Goal: Navigation & Orientation: Find specific page/section

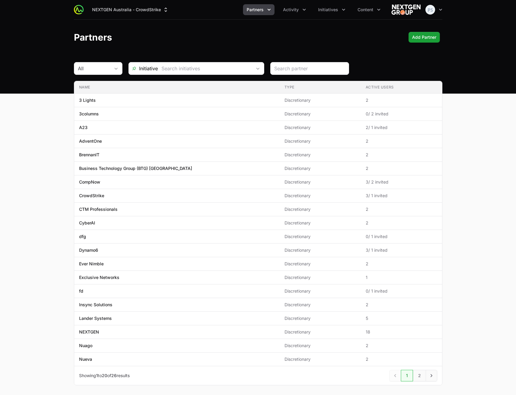
click at [508, 142] on main "All Initiative Name Type Active Users Name 3 Lights Type Discretionary Active U…" at bounding box center [258, 231] width 516 height 338
click at [325, 10] on span "Initiatives" at bounding box center [328, 10] width 20 height 6
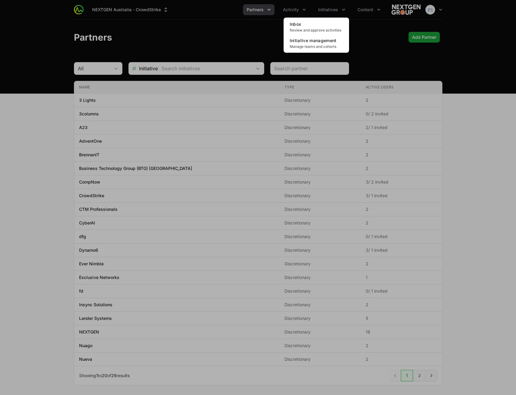
click at [295, 9] on div "Initiatives menu" at bounding box center [258, 197] width 516 height 395
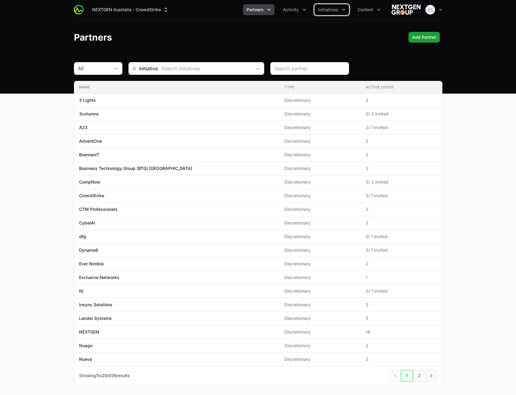
click at [295, 10] on span "Activity" at bounding box center [291, 10] width 16 height 6
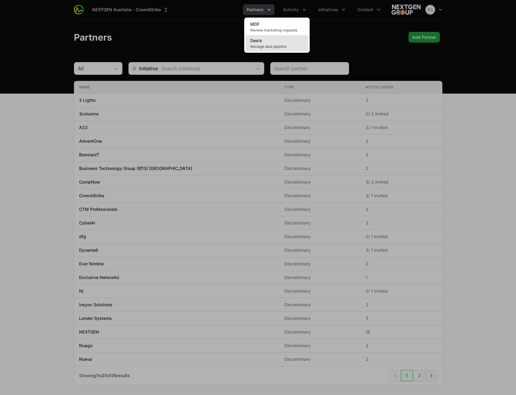
click at [280, 41] on link "Deals Manage deal pipeline" at bounding box center [277, 43] width 63 height 16
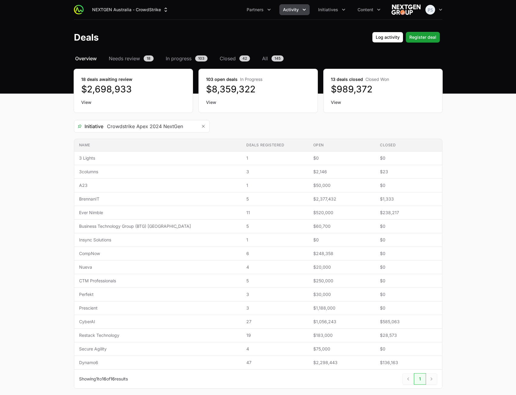
click at [301, 14] on button "Activity" at bounding box center [295, 9] width 30 height 11
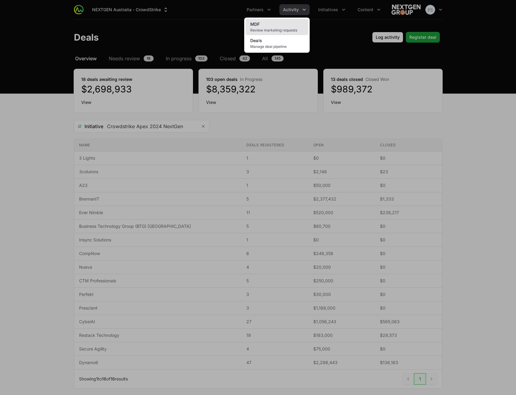
click at [292, 25] on link "MDF Review marketing requests" at bounding box center [277, 27] width 63 height 16
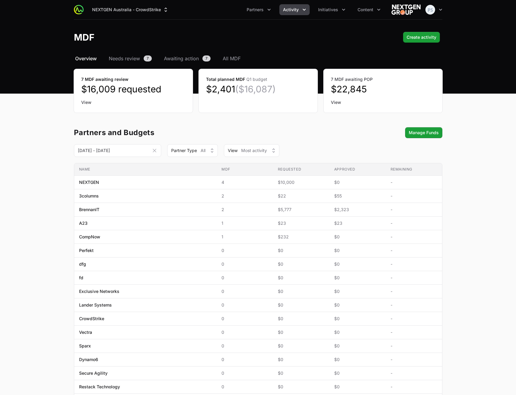
click at [343, 149] on section "[DATE] - [DATE] This Month [DATE] - [DATE] This Quarter [DATE] - [DATE] This Su…" at bounding box center [258, 150] width 369 height 13
click at [326, 12] on span "Initiatives" at bounding box center [328, 10] width 20 height 6
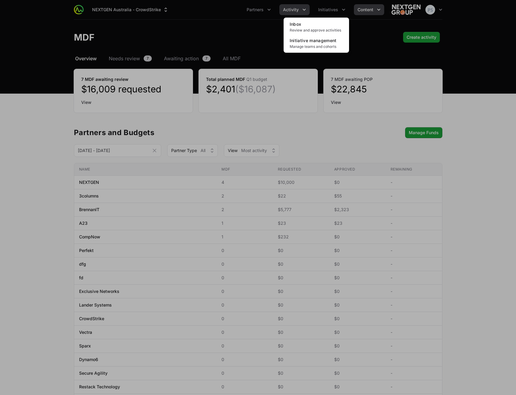
click at [377, 12] on div "Initiatives menu" at bounding box center [258, 197] width 516 height 395
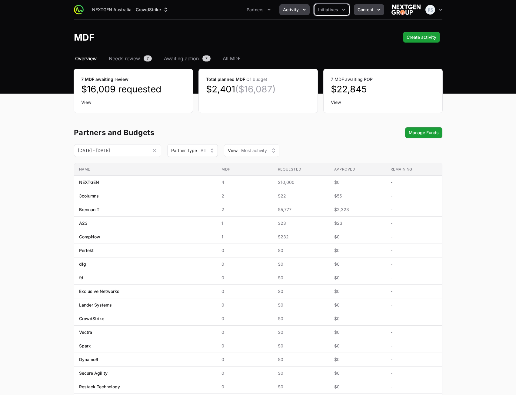
click at [377, 12] on icon "Content menu" at bounding box center [379, 10] width 6 height 6
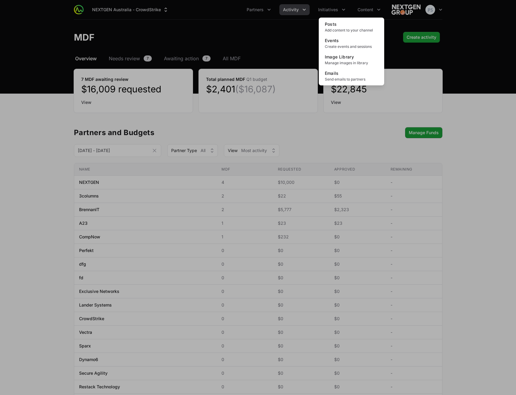
click at [324, 10] on div "Content menu" at bounding box center [258, 197] width 516 height 395
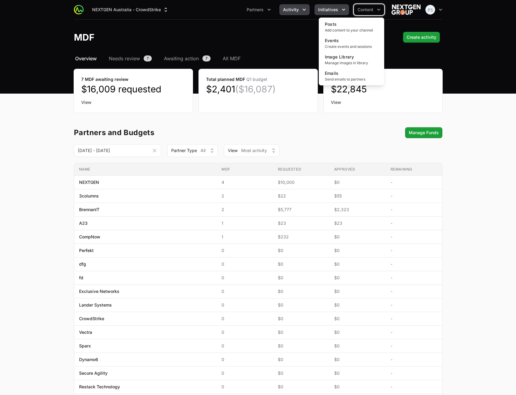
click at [324, 10] on span "Initiatives" at bounding box center [328, 10] width 20 height 6
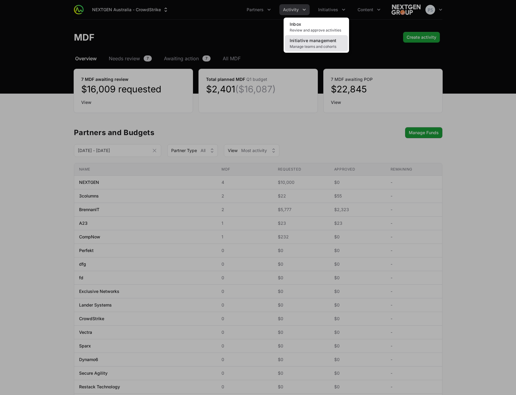
click at [315, 43] on link "Initiative management Manage teams and cohorts" at bounding box center [316, 43] width 63 height 16
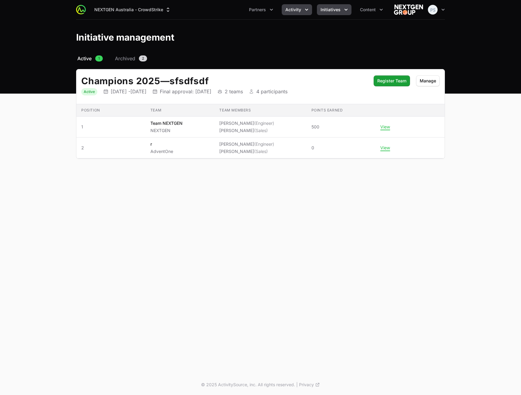
click at [300, 13] on button "Activity" at bounding box center [297, 9] width 30 height 11
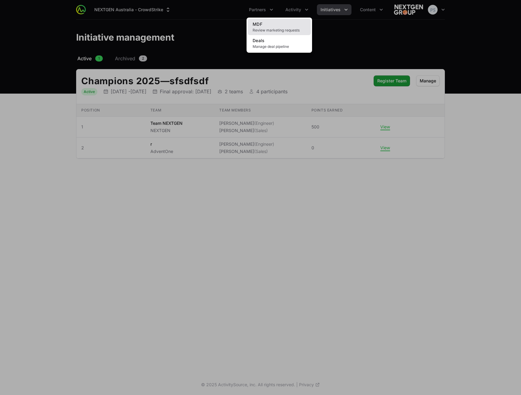
click at [291, 25] on link "MDF Review marketing requests" at bounding box center [279, 27] width 63 height 16
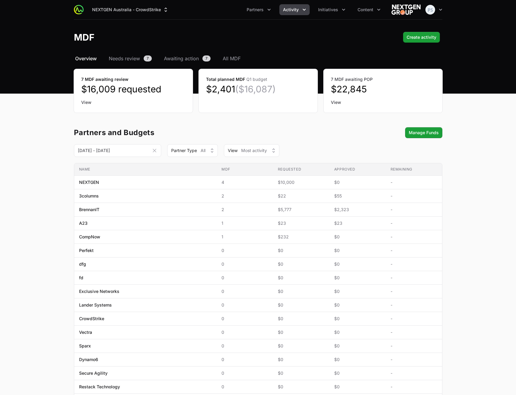
click at [300, 14] on button "Activity" at bounding box center [295, 9] width 30 height 11
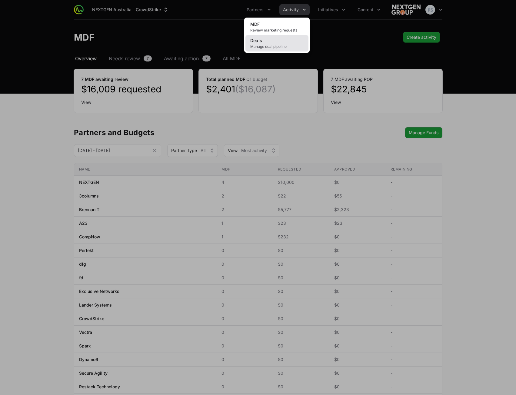
click at [293, 44] on span "Manage deal pipeline" at bounding box center [276, 46] width 53 height 5
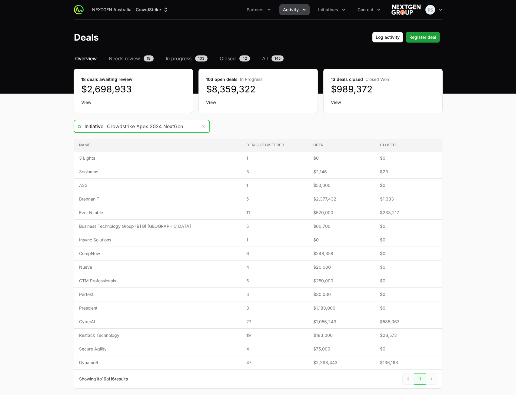
click at [201, 127] on button "Remove" at bounding box center [203, 126] width 12 height 12
click at [124, 126] on input "Deals Filters" at bounding box center [150, 126] width 94 height 12
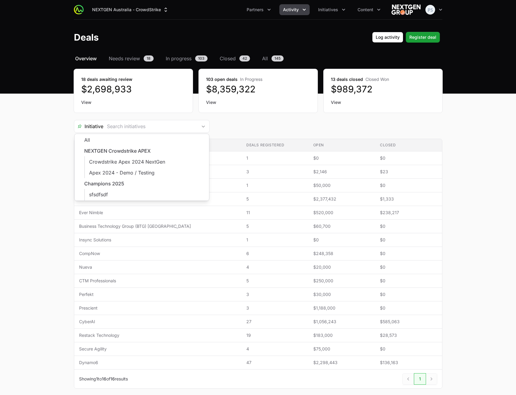
click at [296, 139] on div "Name Deals registered Open Closed Name 3 Lights Deals registered 1 Open $0 Clos…" at bounding box center [258, 264] width 369 height 250
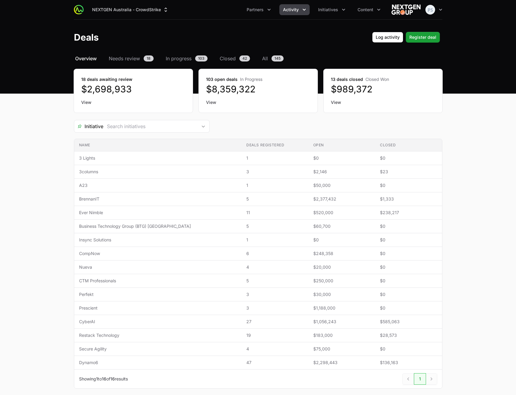
click at [459, 101] on main "Select a tab Overview Needs review In progress Closed All Overview Needs review…" at bounding box center [258, 229] width 516 height 349
click at [265, 40] on div "Deals Log activity Register deal" at bounding box center [258, 37] width 369 height 11
click at [297, 10] on span "Activity" at bounding box center [291, 10] width 16 height 6
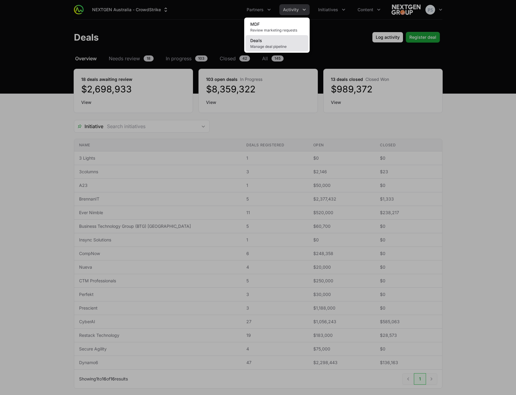
click at [274, 42] on link "Deals Manage deal pipeline" at bounding box center [277, 43] width 63 height 16
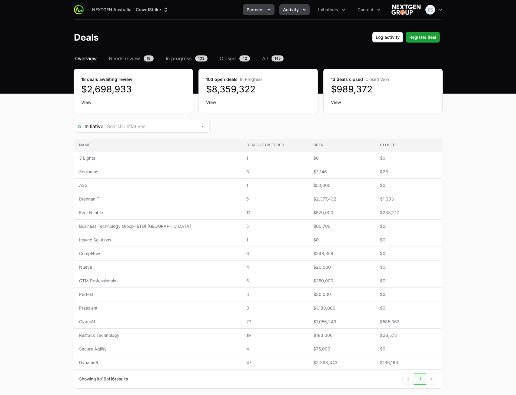
click at [256, 10] on span "Partners" at bounding box center [255, 10] width 17 height 6
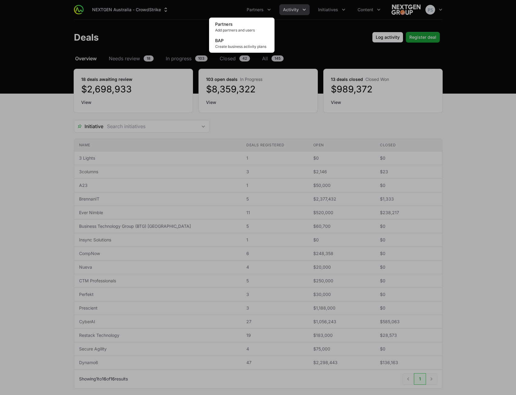
drag, startPoint x: 310, startPoint y: 28, endPoint x: 327, endPoint y: 17, distance: 19.9
click at [311, 28] on div "Partners menu" at bounding box center [258, 197] width 516 height 395
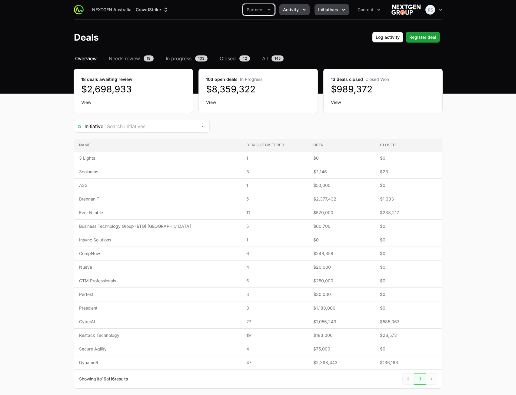
click at [329, 14] on button "Initiatives" at bounding box center [332, 9] width 35 height 11
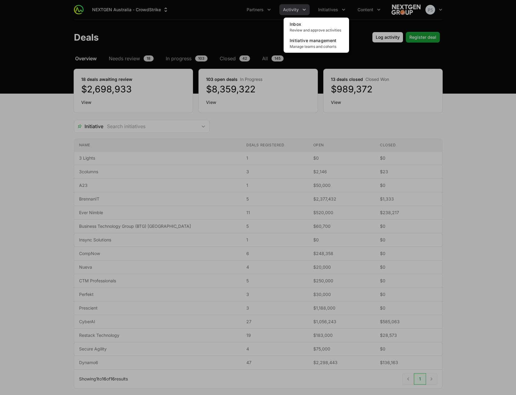
drag, startPoint x: 364, startPoint y: 16, endPoint x: 371, endPoint y: 12, distance: 8.3
click at [364, 16] on div "Initiatives menu" at bounding box center [258, 197] width 516 height 395
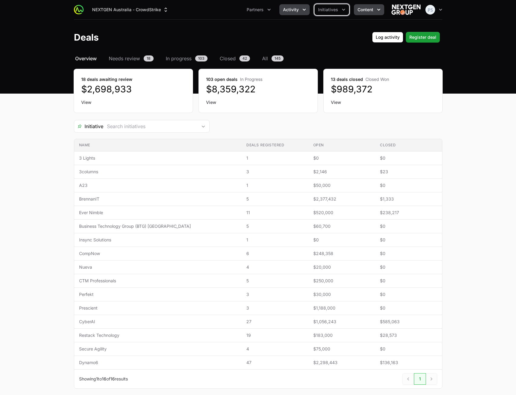
click at [371, 12] on span "Content" at bounding box center [366, 10] width 16 height 6
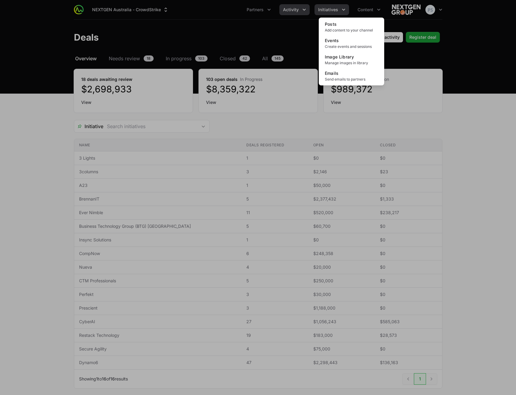
drag, startPoint x: 277, startPoint y: 29, endPoint x: 315, endPoint y: 13, distance: 40.7
click at [278, 29] on div "Content menu" at bounding box center [258, 197] width 516 height 395
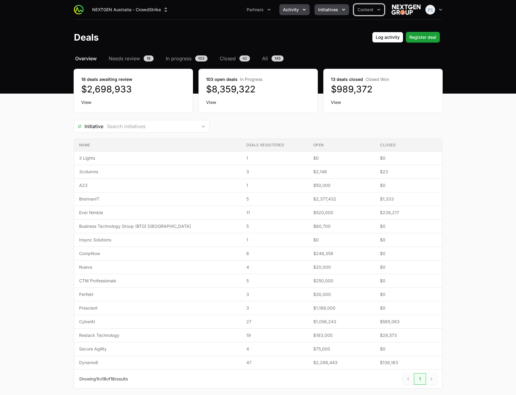
click at [318, 12] on button "Initiatives" at bounding box center [332, 9] width 35 height 11
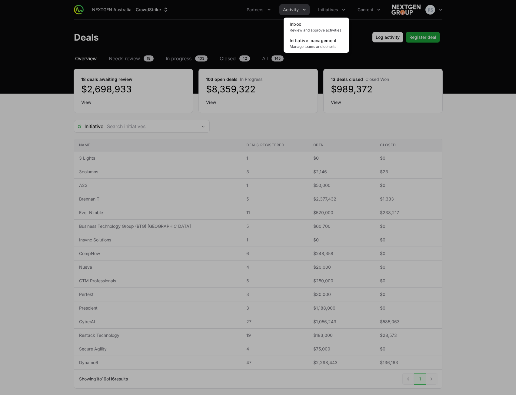
drag, startPoint x: 260, startPoint y: 24, endPoint x: 265, endPoint y: 9, distance: 14.9
click at [260, 23] on div "Initiatives menu" at bounding box center [258, 197] width 516 height 395
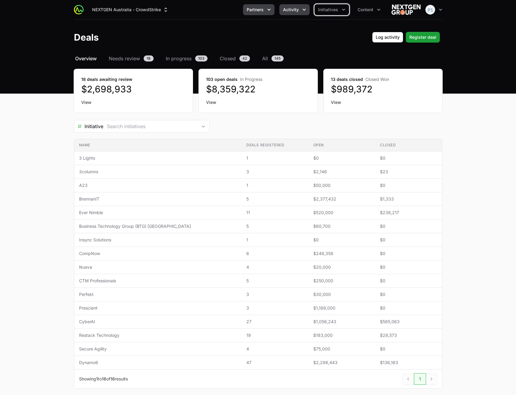
click at [265, 10] on button "Partners" at bounding box center [259, 9] width 32 height 11
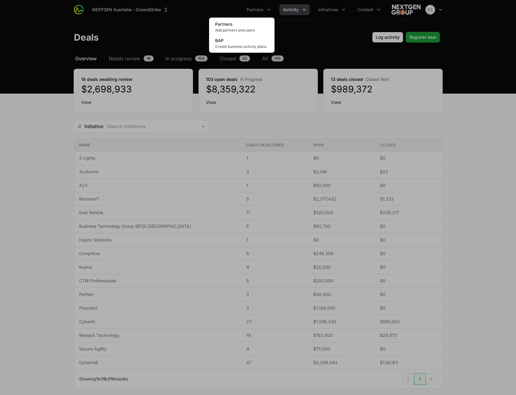
click at [157, 28] on div "Partners menu" at bounding box center [258, 197] width 516 height 395
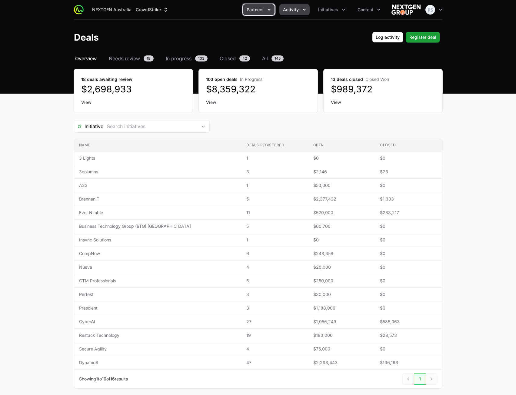
click at [259, 13] on button "Partners" at bounding box center [259, 9] width 32 height 11
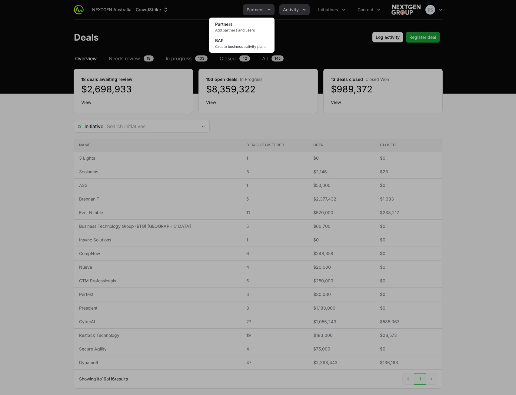
click at [259, 28] on span "Add partners and users" at bounding box center [241, 30] width 53 height 5
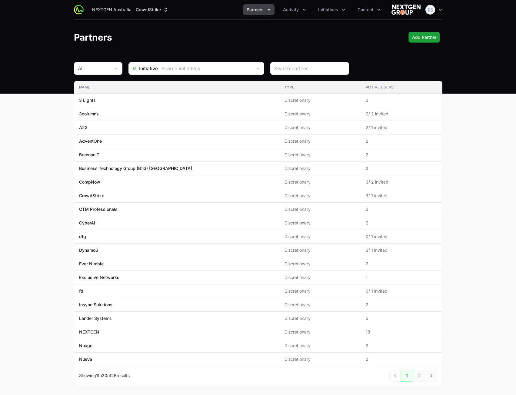
click at [186, 47] on header "Partners Add Partner" at bounding box center [258, 37] width 516 height 35
click at [104, 66] on div "All" at bounding box center [94, 68] width 32 height 7
drag, startPoint x: 170, startPoint y: 44, endPoint x: 186, endPoint y: 58, distance: 20.9
click at [170, 44] on header "Partners Add Partner" at bounding box center [258, 37] width 516 height 35
click at [184, 61] on div "NEXTGEN Australia - CrowdStrike Partners Activity Initiatives Content Open user…" at bounding box center [258, 47] width 516 height 94
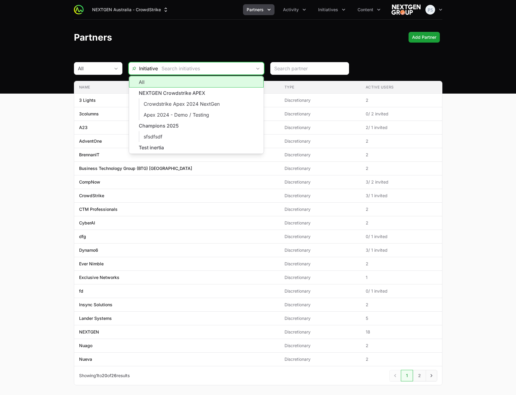
drag, startPoint x: 189, startPoint y: 67, endPoint x: 198, endPoint y: 55, distance: 15.2
click at [189, 67] on input "text" at bounding box center [205, 68] width 94 height 12
click at [199, 50] on header "Partners Add Partner" at bounding box center [258, 37] width 516 height 35
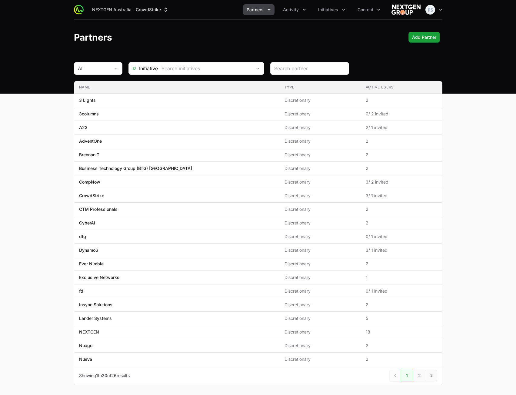
click at [485, 167] on main "All Initiative Name Type Active Users Name 3 Lights Type Discretionary Active U…" at bounding box center [258, 231] width 516 height 338
click at [478, 144] on main "All Initiative Name Type Active Users Name 3 Lights Type Discretionary Active U…" at bounding box center [258, 231] width 516 height 338
click at [337, 11] on span "Initiatives" at bounding box center [328, 10] width 20 height 6
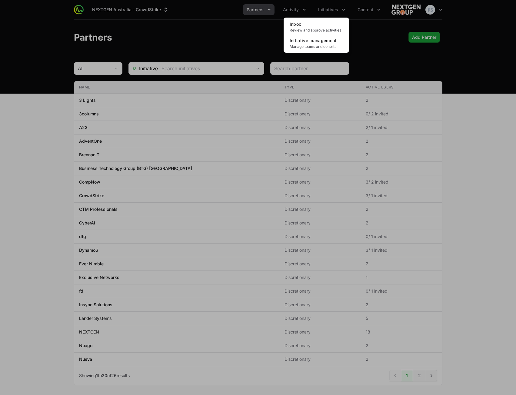
click at [377, 27] on div "Initiatives menu" at bounding box center [258, 197] width 516 height 395
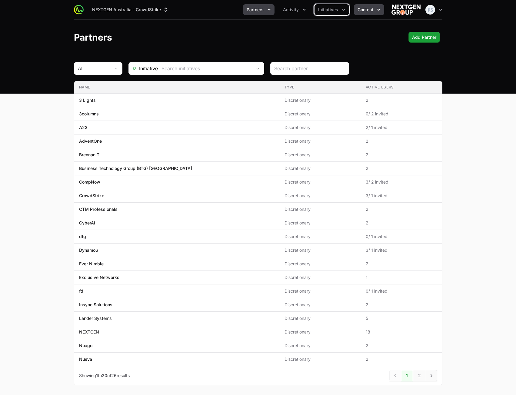
click at [366, 11] on span "Content" at bounding box center [366, 10] width 16 height 6
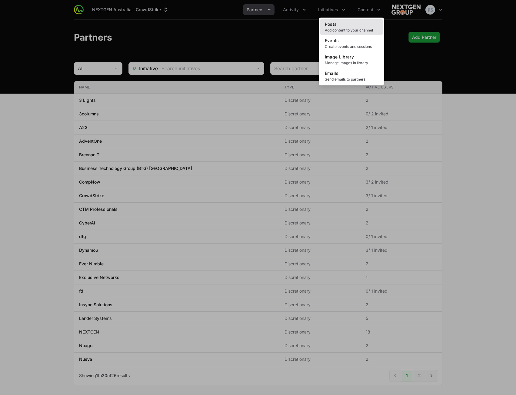
click at [349, 27] on link "Posts Add content to your channel" at bounding box center [351, 27] width 63 height 16
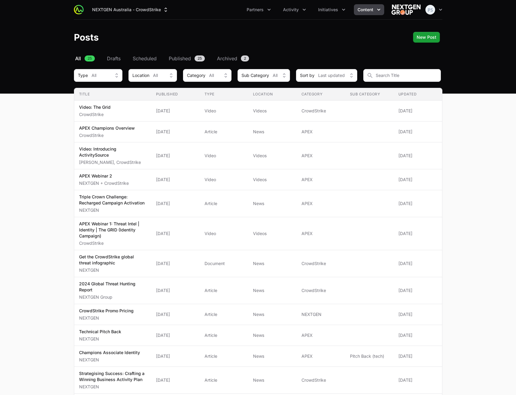
click at [371, 9] on span "Content" at bounding box center [366, 10] width 16 height 6
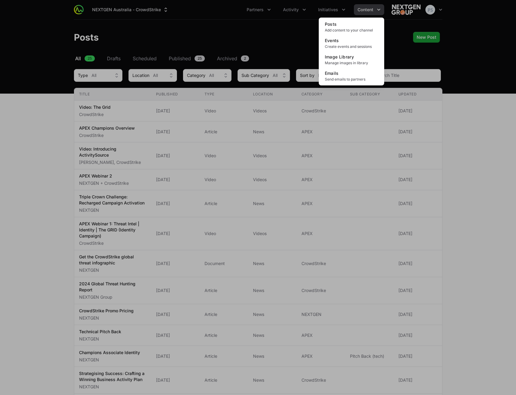
click at [270, 39] on div "Content menu" at bounding box center [258, 197] width 516 height 395
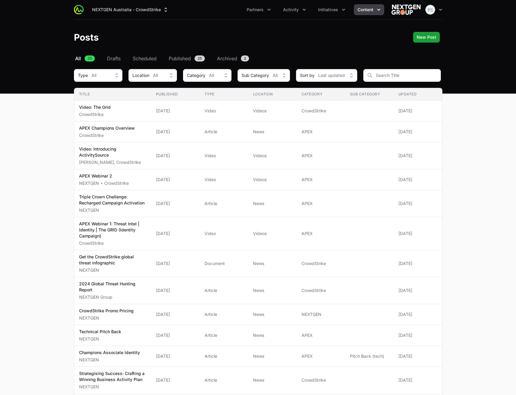
click at [332, 39] on div "Posts New Post" at bounding box center [258, 37] width 369 height 11
click at [363, 14] on button "Content" at bounding box center [369, 9] width 30 height 11
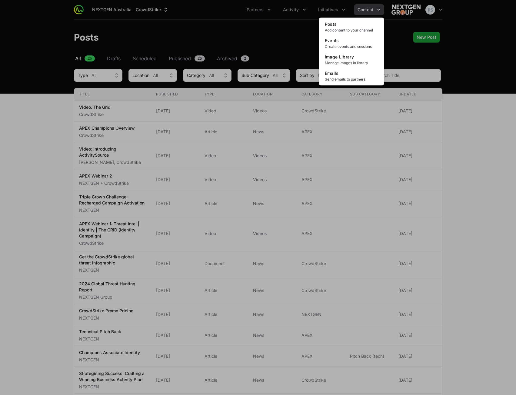
click at [273, 31] on div "Content menu" at bounding box center [258, 197] width 516 height 395
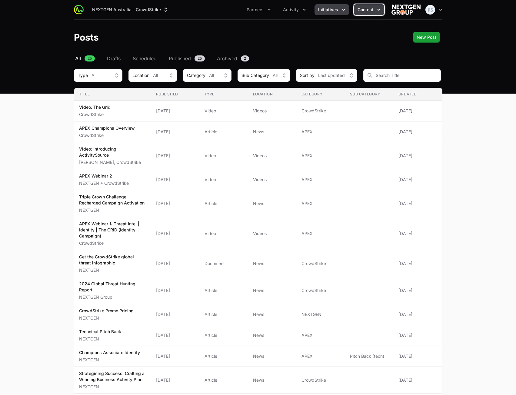
click at [321, 9] on span "Initiatives" at bounding box center [328, 10] width 20 height 6
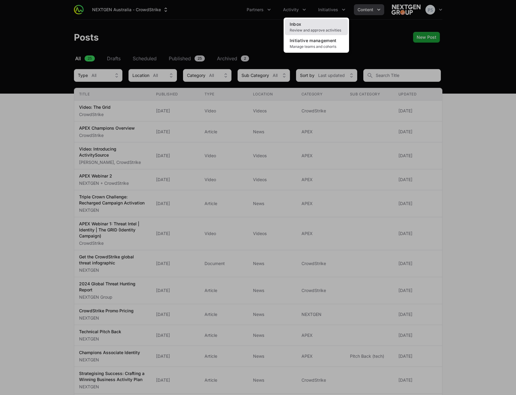
click at [301, 22] on link "Inbox Review and approve activities" at bounding box center [316, 27] width 63 height 16
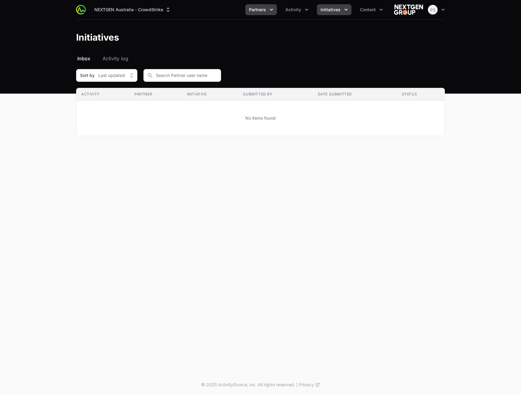
click at [258, 10] on span "Partners" at bounding box center [257, 10] width 17 height 6
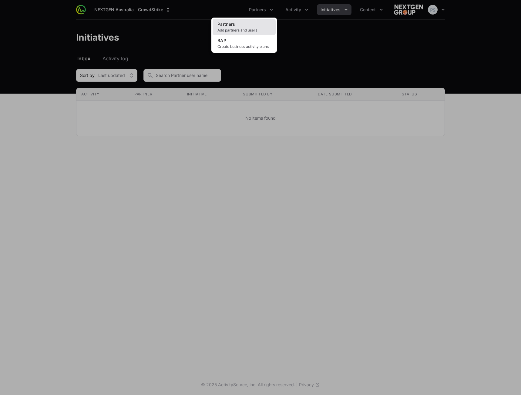
click at [244, 20] on link "Partners Add partners and users" at bounding box center [244, 27] width 63 height 16
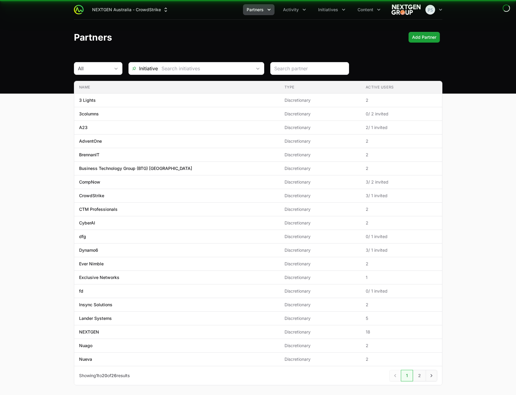
click at [161, 28] on header "Partners Add Partner" at bounding box center [258, 37] width 516 height 35
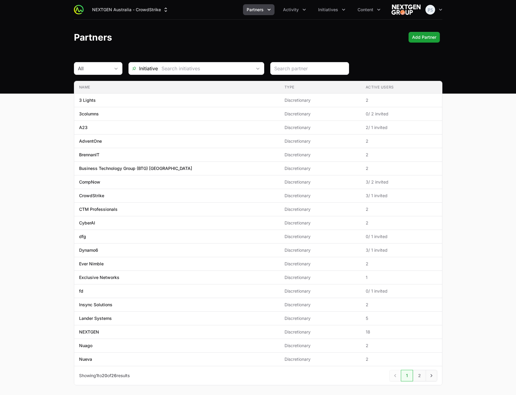
click at [476, 160] on main "All Initiative Name Type Active Users Name 3 Lights Type Discretionary Active U…" at bounding box center [258, 231] width 516 height 338
click at [290, 15] on div "NEXTGEN Australia - CrowdStrike Partners Activity Initiatives Content Open user…" at bounding box center [258, 9] width 369 height 19
click at [291, 14] on button "Activity" at bounding box center [295, 9] width 30 height 11
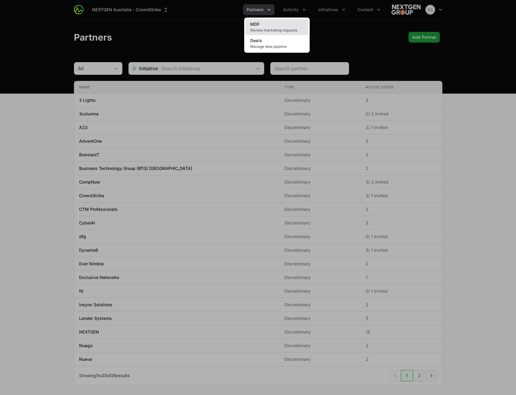
click at [276, 27] on link "MDF Review marketing requests" at bounding box center [277, 27] width 63 height 16
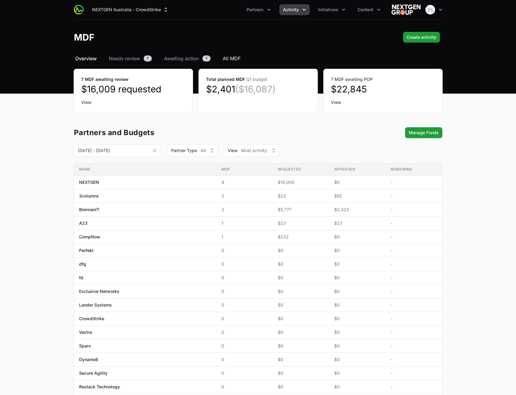
click at [232, 56] on span "All MDF" at bounding box center [232, 58] width 18 height 7
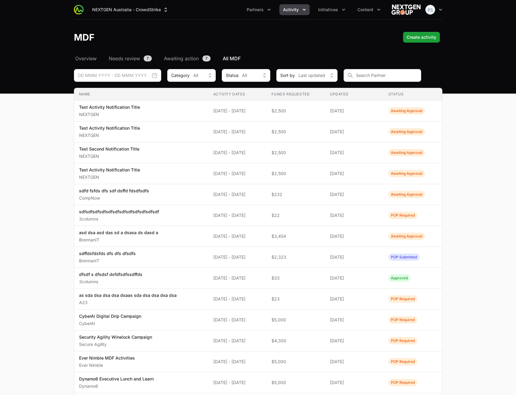
click at [166, 76] on div "This Month [DATE] - [DATE] This Quarter [DATE] - [DATE] This Supplier Year [DAT…" at bounding box center [258, 75] width 369 height 13
click at [240, 74] on div "Status All" at bounding box center [242, 75] width 32 height 6
click at [206, 77] on button "Category All" at bounding box center [191, 75] width 49 height 13
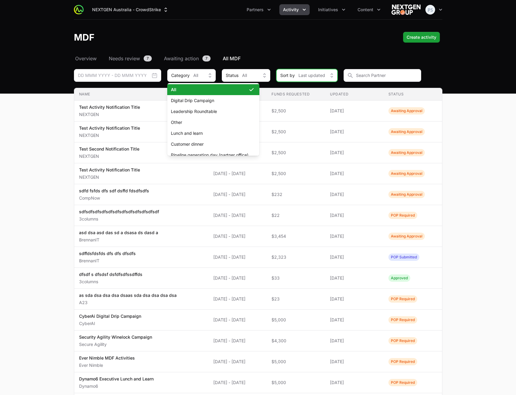
click at [298, 71] on button "Sort by Last updated" at bounding box center [307, 75] width 61 height 13
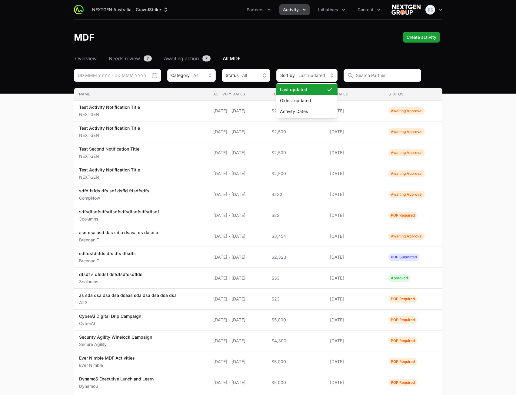
click at [298, 55] on nav "Overview Needs review 7 Awaiting action 7 All MDF" at bounding box center [258, 58] width 369 height 7
click at [311, 9] on ul "Partners Activity Initiatives Content" at bounding box center [313, 9] width 141 height 11
click at [299, 12] on span "Activity" at bounding box center [291, 10] width 16 height 6
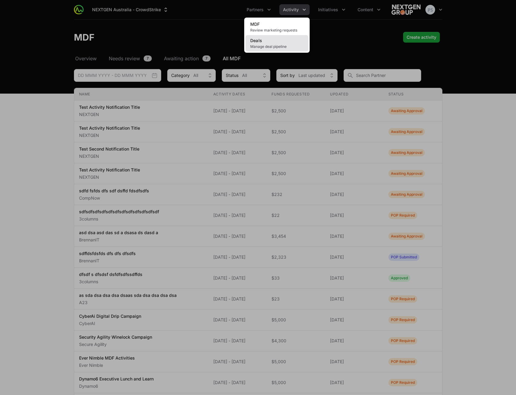
click at [279, 42] on link "Deals Manage deal pipeline" at bounding box center [277, 43] width 63 height 16
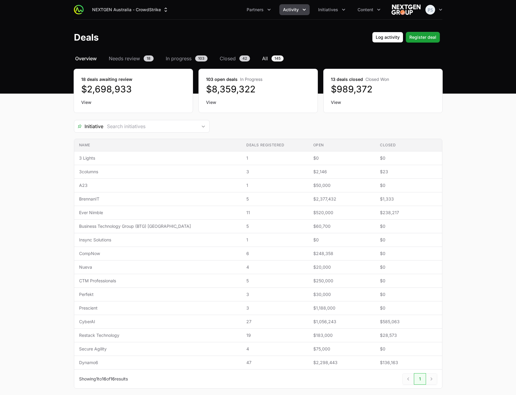
click at [267, 61] on span "All" at bounding box center [265, 58] width 6 height 7
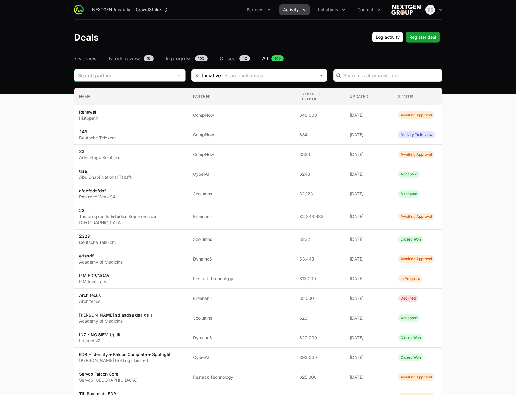
click at [170, 78] on div "Deals Filters" at bounding box center [130, 75] width 112 height 13
click at [286, 72] on input "Deals Filters" at bounding box center [268, 75] width 94 height 12
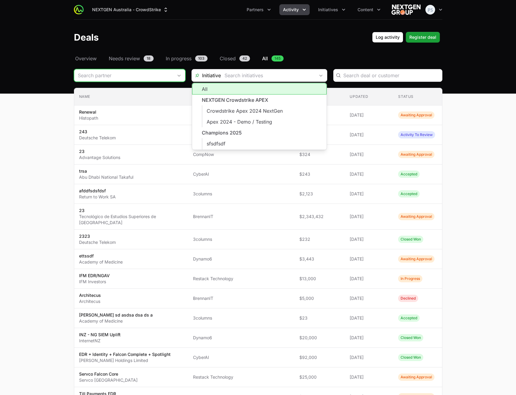
click at [125, 78] on input "Deals Filters" at bounding box center [123, 75] width 99 height 12
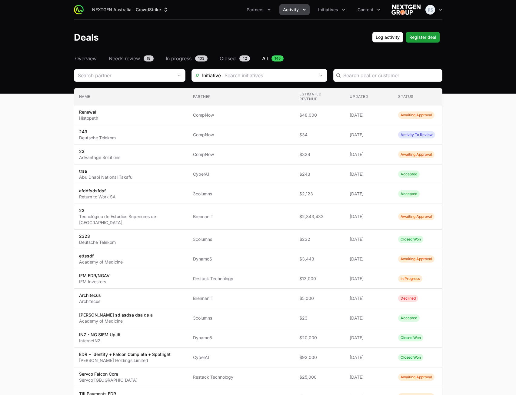
drag, startPoint x: 210, startPoint y: 36, endPoint x: 265, endPoint y: 30, distance: 55.8
click at [210, 36] on div "Deals Log activity Register deal" at bounding box center [258, 37] width 369 height 11
click at [261, 12] on span "Partners" at bounding box center [255, 10] width 17 height 6
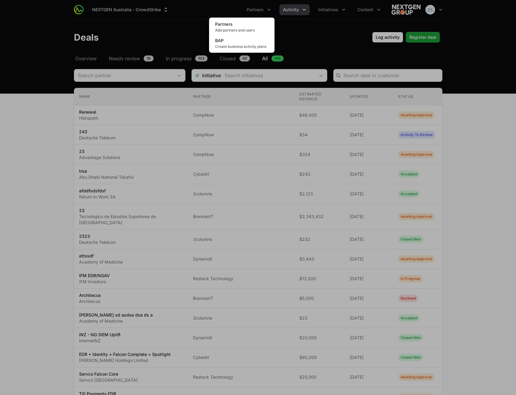
click at [339, 8] on div "Partners menu" at bounding box center [258, 197] width 516 height 395
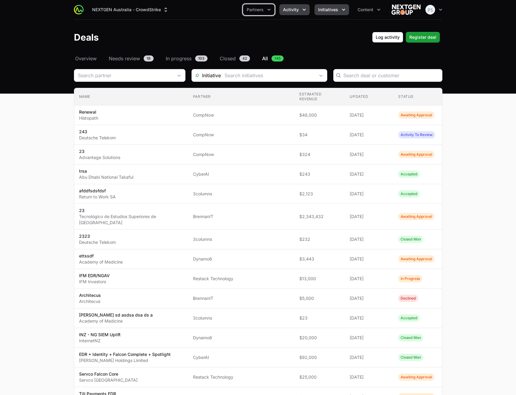
click at [328, 10] on span "Initiatives" at bounding box center [328, 10] width 20 height 6
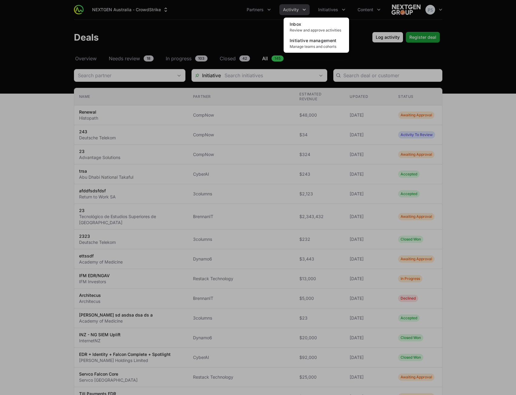
click at [236, 21] on div "Initiatives menu" at bounding box center [258, 197] width 516 height 395
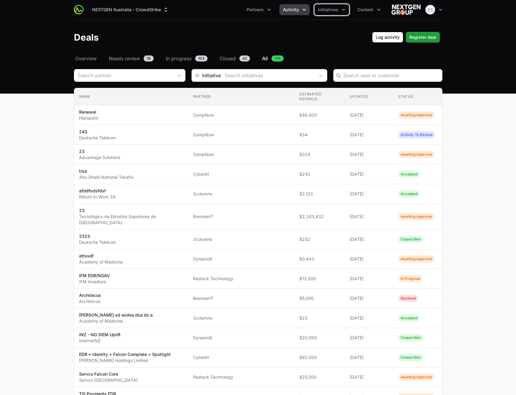
click at [296, 12] on span "Activity" at bounding box center [291, 10] width 16 height 6
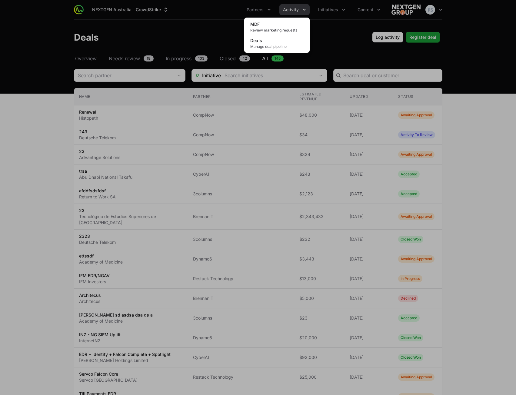
click at [168, 30] on div "Activity menu" at bounding box center [258, 197] width 516 height 395
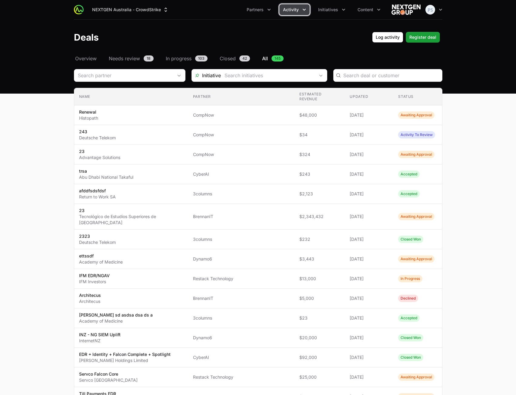
click at [297, 10] on span "Activity" at bounding box center [291, 10] width 16 height 6
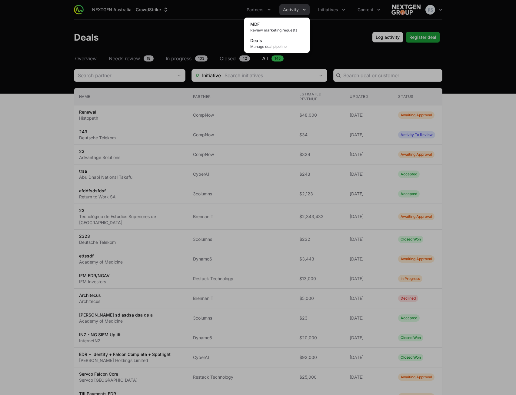
click at [199, 23] on div "Activity menu" at bounding box center [258, 197] width 516 height 395
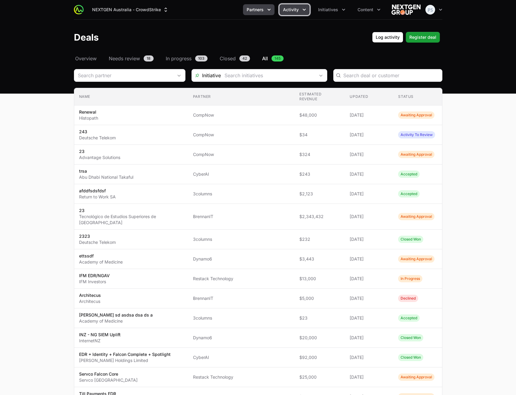
click at [263, 12] on span "Partners" at bounding box center [255, 10] width 17 height 6
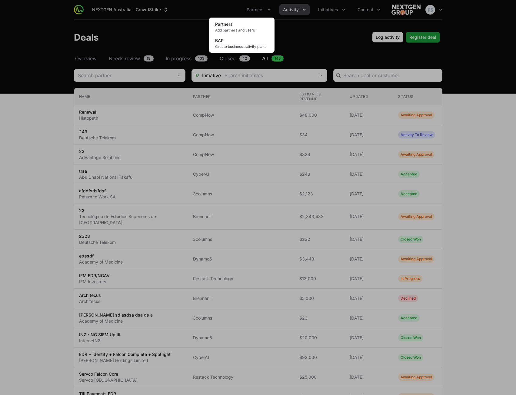
click at [290, 25] on div "Partners menu" at bounding box center [258, 197] width 516 height 395
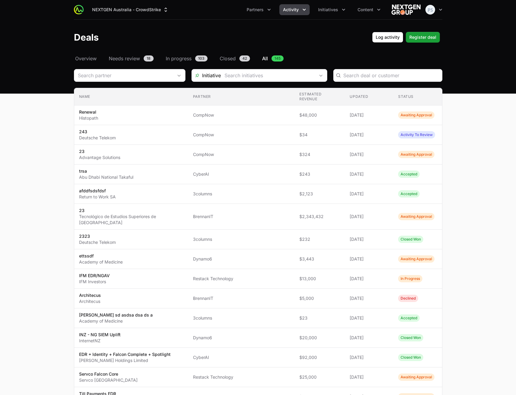
click at [293, 15] on div "NEXTGEN Australia - CrowdStrike Partners Activity Initiatives Content Open user…" at bounding box center [258, 9] width 369 height 19
click at [264, 12] on button "Partners" at bounding box center [259, 9] width 32 height 11
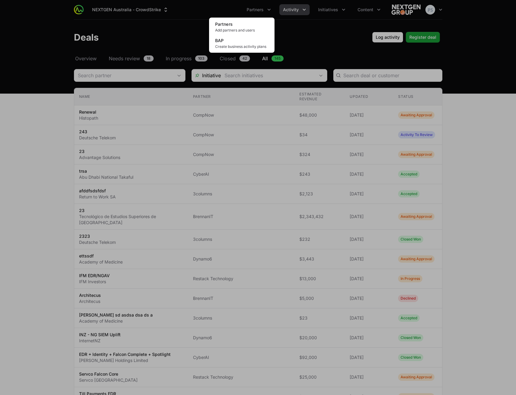
click at [301, 6] on div "Partners menu" at bounding box center [258, 197] width 516 height 395
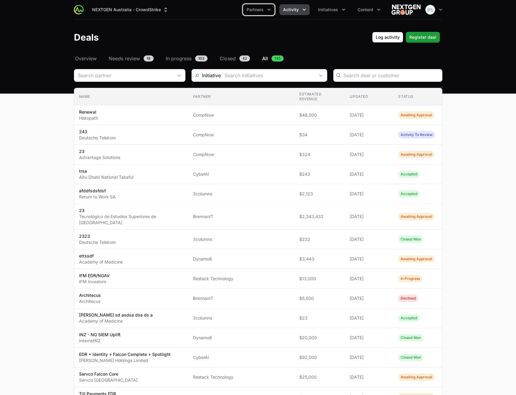
click at [294, 11] on span "Activity" at bounding box center [291, 10] width 16 height 6
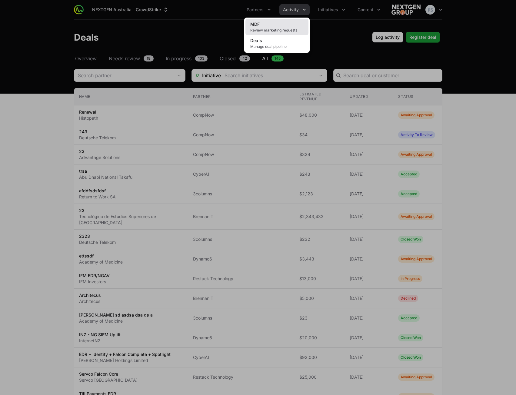
click at [285, 22] on link "MDF Review marketing requests" at bounding box center [277, 27] width 63 height 16
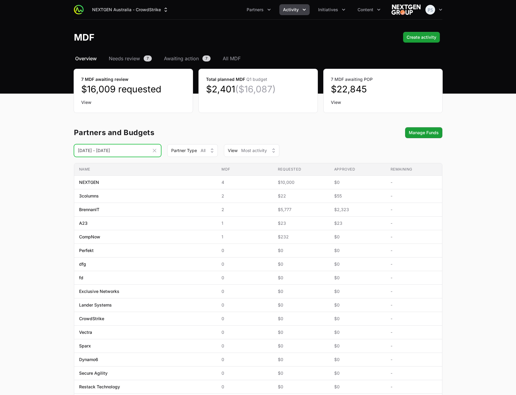
click at [121, 148] on input "[DATE] - [DATE]" at bounding box center [117, 150] width 87 height 13
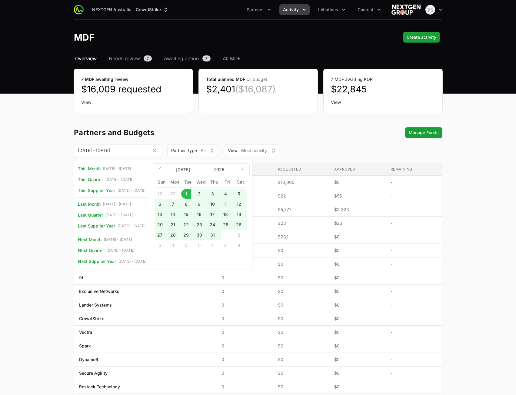
click at [39, 183] on main "Select a tab Overview Needs review Awaiting action All MDF Overview Needs revie…" at bounding box center [258, 303] width 516 height 496
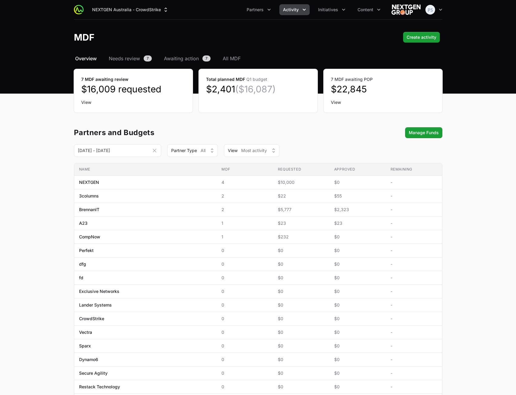
click at [312, 131] on div "Partners and Budgets Manage Funds" at bounding box center [258, 132] width 369 height 11
click at [224, 56] on span "All MDF" at bounding box center [232, 58] width 18 height 7
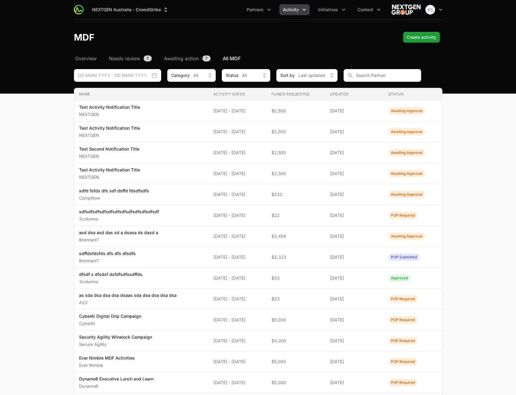
click at [495, 75] on main "Select a tab Overview Needs review Awaiting action All MDF Overview Needs revie…" at bounding box center [258, 251] width 516 height 393
click at [304, 33] on div "MDF Create activity" at bounding box center [258, 37] width 369 height 11
click at [320, 10] on span "Initiatives" at bounding box center [328, 10] width 20 height 6
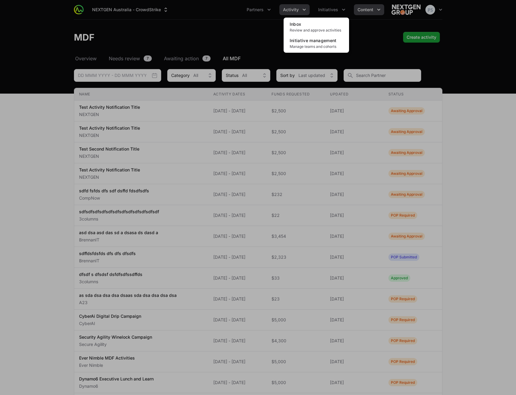
click at [354, 11] on div "Initiatives menu" at bounding box center [258, 197] width 516 height 395
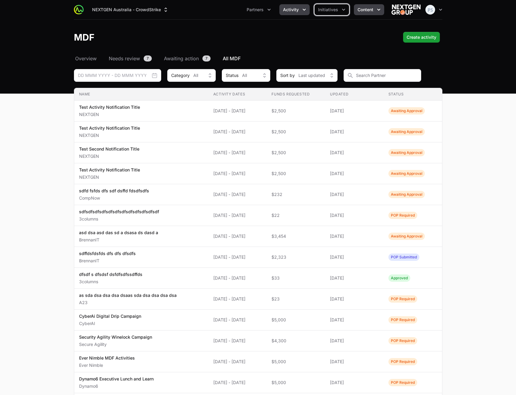
click at [356, 11] on button "Content" at bounding box center [369, 9] width 30 height 11
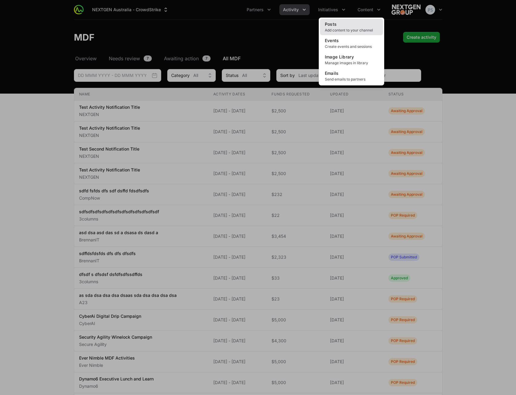
click at [348, 27] on link "Posts Add content to your channel" at bounding box center [351, 27] width 63 height 16
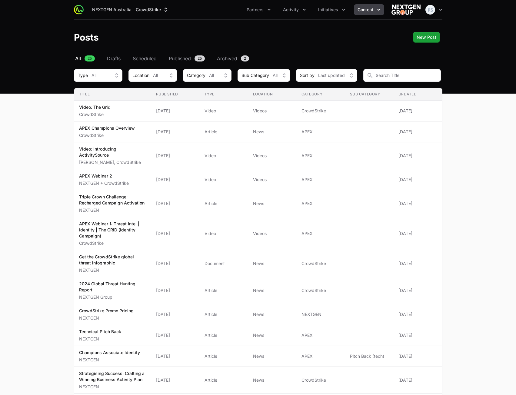
click at [362, 9] on span "Content" at bounding box center [366, 10] width 16 height 6
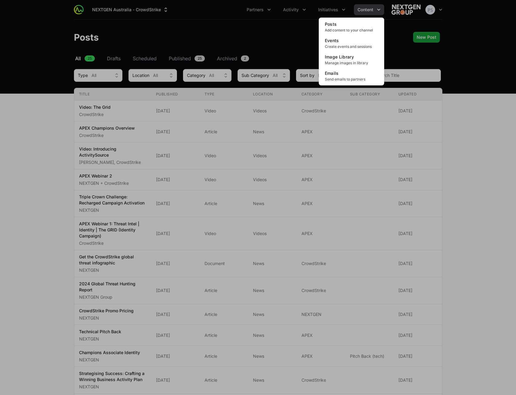
drag, startPoint x: 287, startPoint y: 26, endPoint x: 298, endPoint y: 18, distance: 13.5
click at [288, 26] on div "Content menu" at bounding box center [258, 197] width 516 height 395
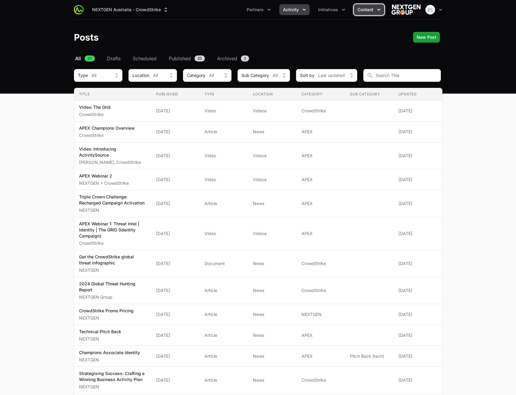
click at [298, 14] on button "Activity" at bounding box center [295, 9] width 30 height 11
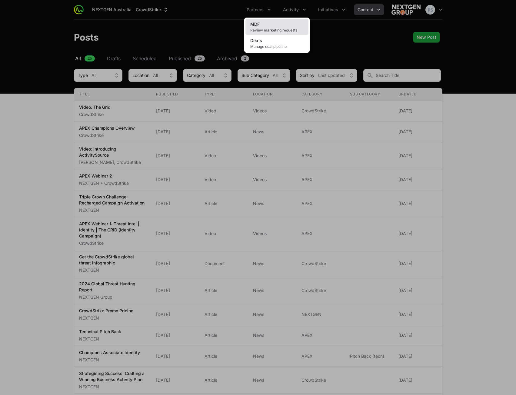
click at [286, 27] on link "MDF Review marketing requests" at bounding box center [277, 27] width 63 height 16
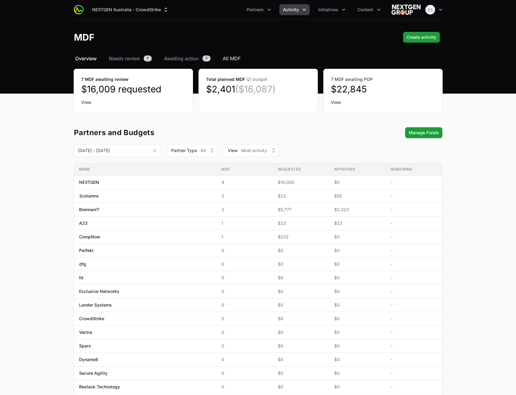
click at [233, 60] on span "All MDF" at bounding box center [232, 58] width 18 height 7
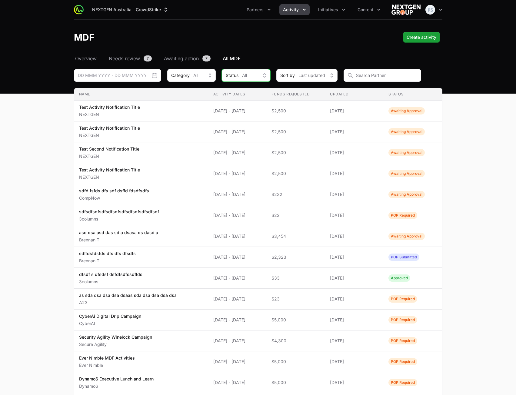
click at [241, 77] on div "Status All" at bounding box center [242, 75] width 32 height 6
click at [294, 45] on header "MDF Create activity" at bounding box center [258, 37] width 516 height 35
click at [80, 57] on span "Overview" at bounding box center [86, 58] width 22 height 7
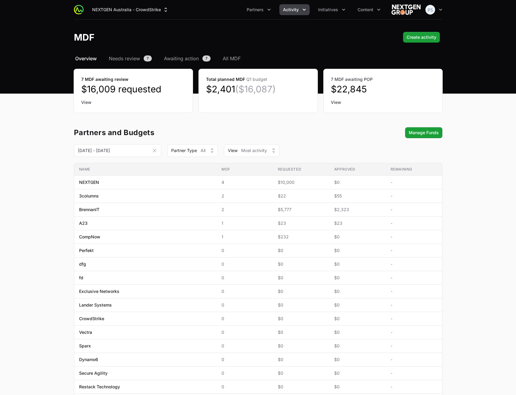
click at [352, 60] on nav "Overview Needs review 7 Awaiting action 7 All MDF" at bounding box center [258, 58] width 369 height 7
click at [255, 6] on button "Partners" at bounding box center [259, 9] width 32 height 11
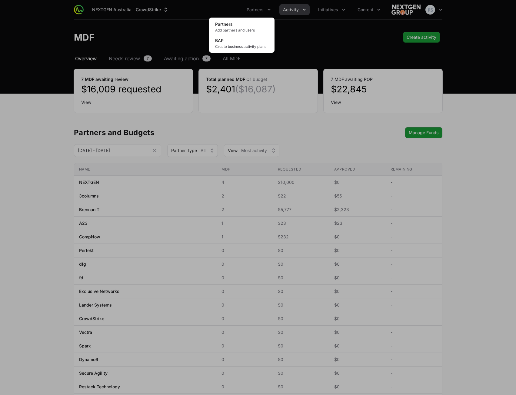
drag, startPoint x: 378, startPoint y: 28, endPoint x: 362, endPoint y: 19, distance: 17.8
click at [377, 28] on div "Partners menu" at bounding box center [258, 197] width 516 height 395
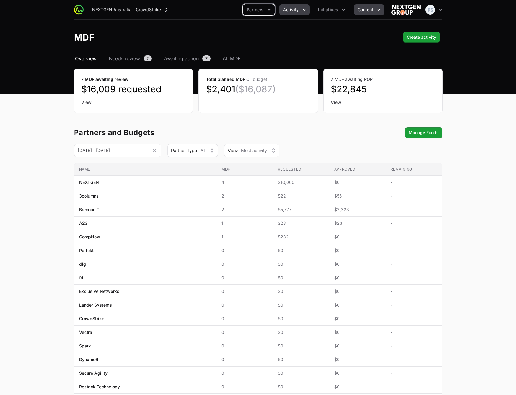
click at [362, 11] on span "Content" at bounding box center [366, 10] width 16 height 6
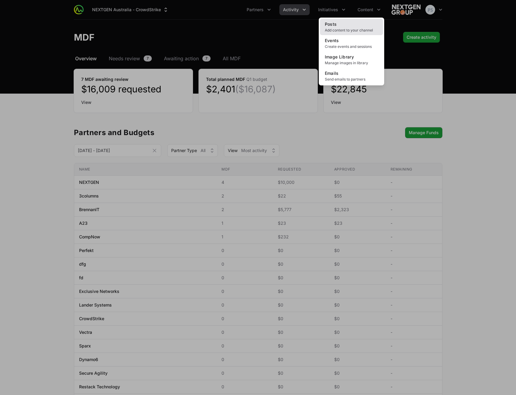
click at [356, 26] on link "Posts Add content to your channel" at bounding box center [351, 27] width 63 height 16
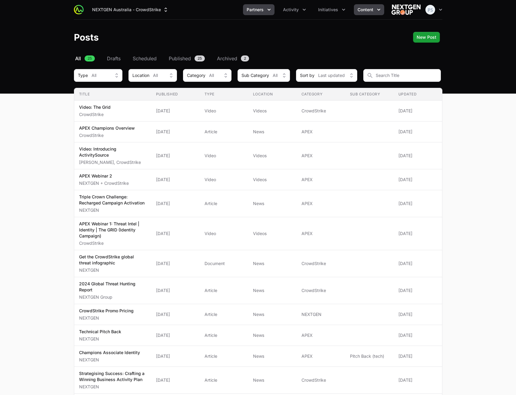
click at [256, 12] on span "Partners" at bounding box center [255, 10] width 17 height 6
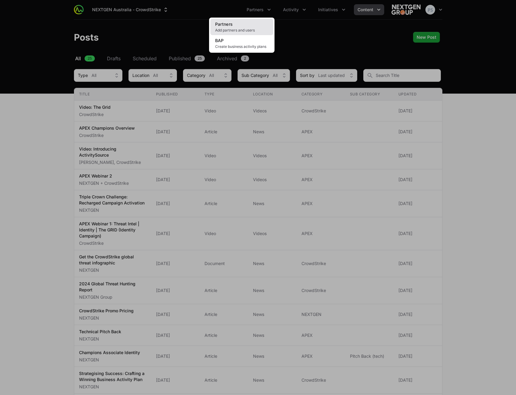
click at [238, 27] on link "Partners Add partners and users" at bounding box center [241, 27] width 63 height 16
